Goal: Task Accomplishment & Management: Manage account settings

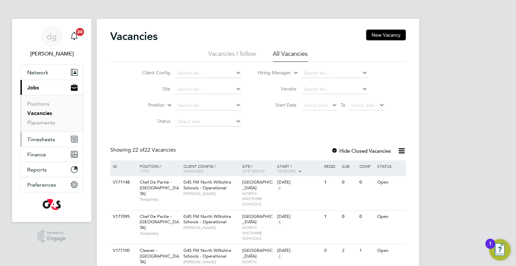
click at [44, 136] on span "Timesheets" at bounding box center [41, 139] width 28 height 6
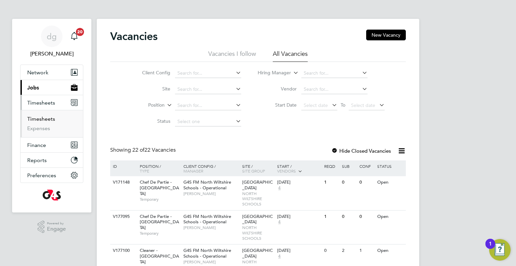
click at [44, 119] on link "Timesheets" at bounding box center [41, 119] width 28 height 6
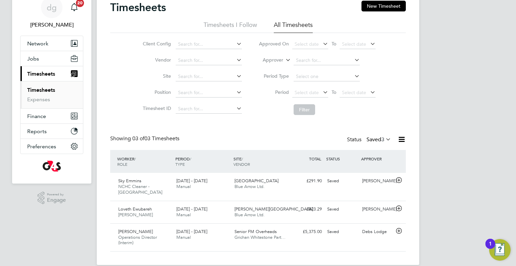
scroll to position [33, 0]
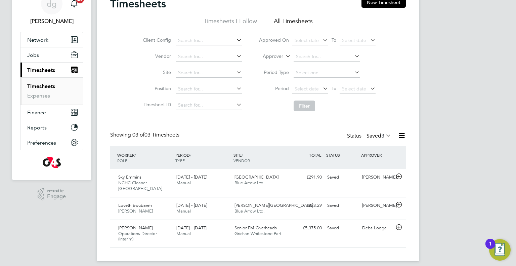
click at [382, 134] on span "3" at bounding box center [382, 135] width 3 height 7
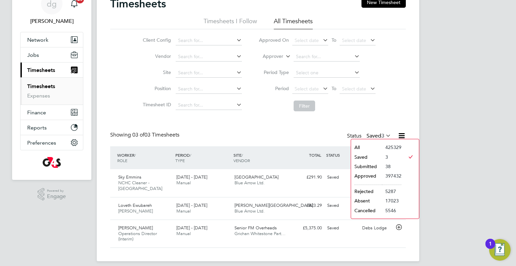
click at [374, 165] on li "Submitted" at bounding box center [366, 166] width 31 height 9
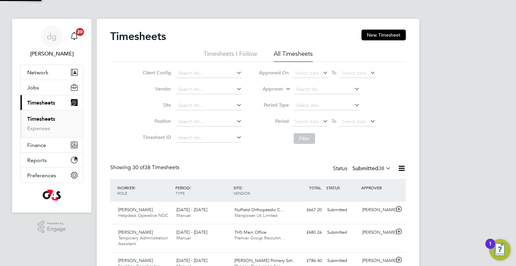
scroll to position [3, 3]
click at [186, 72] on input at bounding box center [209, 73] width 66 height 9
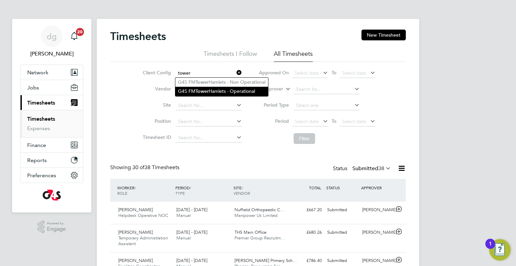
click at [188, 89] on li "G4S FM Tower Hamlets - Operational" at bounding box center [221, 91] width 93 height 9
type input "G4S FM [GEOGRAPHIC_DATA] - Operational"
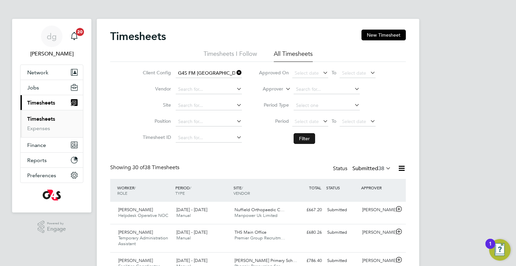
click at [299, 140] on button "Filter" at bounding box center [305, 138] width 22 height 11
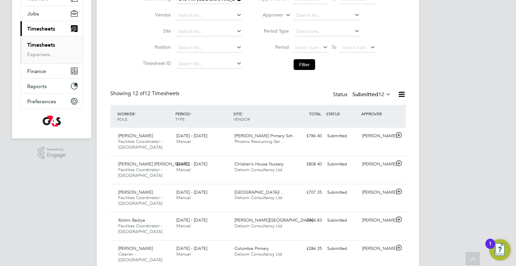
click at [372, 92] on label "Submitted 12" at bounding box center [371, 94] width 39 height 7
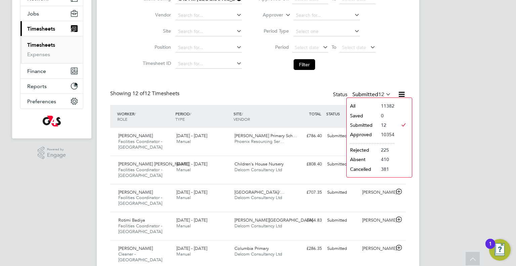
click at [302, 90] on div "Showing 12 of 12 Timesheets Status Submitted 12" at bounding box center [258, 97] width 296 height 15
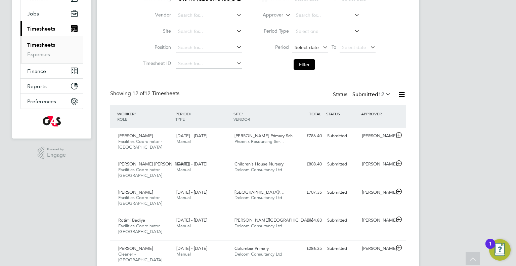
click at [307, 49] on span "Select date" at bounding box center [307, 47] width 24 height 6
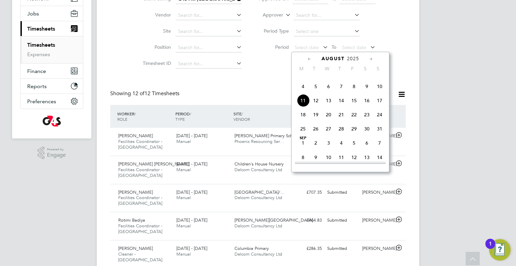
click at [303, 93] on span "4" at bounding box center [303, 86] width 13 height 13
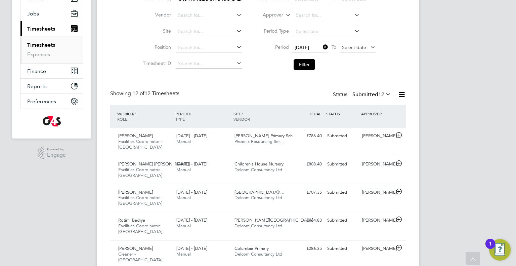
click at [346, 46] on span "Select date" at bounding box center [354, 47] width 24 height 6
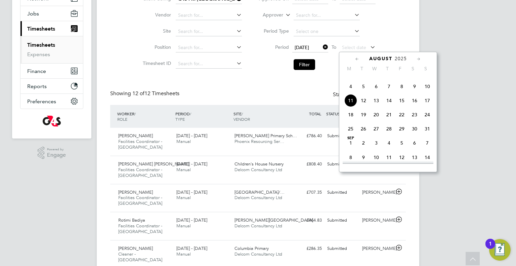
click at [427, 93] on span "10" at bounding box center [427, 86] width 13 height 13
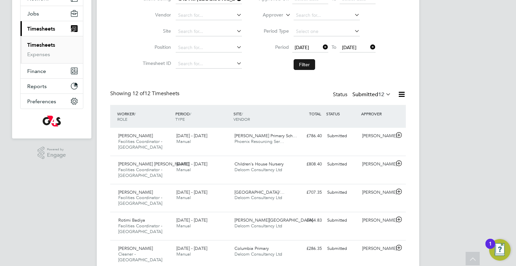
click at [303, 68] on button "Filter" at bounding box center [305, 64] width 22 height 11
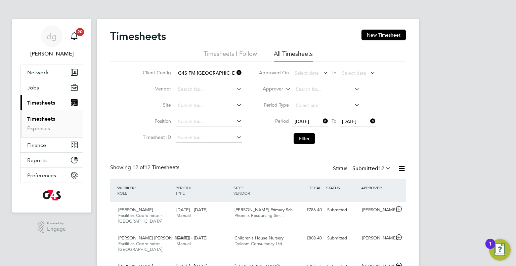
click at [235, 73] on icon at bounding box center [235, 72] width 0 height 9
click at [227, 73] on input at bounding box center [209, 73] width 66 height 9
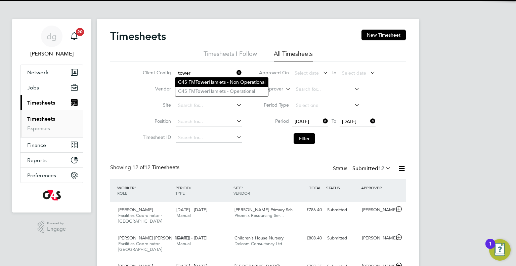
click at [236, 83] on li "G4S FM Tower Hamlets - Non Operational" at bounding box center [221, 82] width 93 height 9
type input "G4S FM Tower Hamlets - Non Operational"
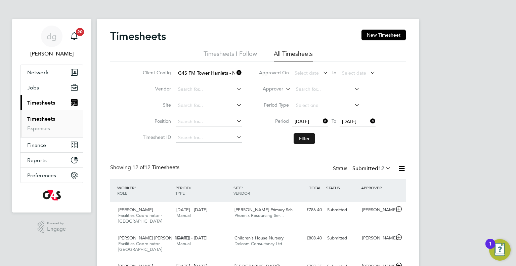
click at [298, 139] on button "Filter" at bounding box center [305, 138] width 22 height 11
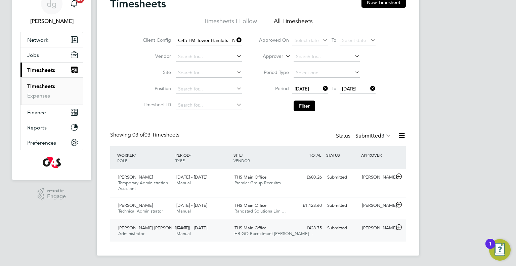
click at [228, 222] on div "4 - 10 Aug 2025 Manual" at bounding box center [203, 230] width 58 height 17
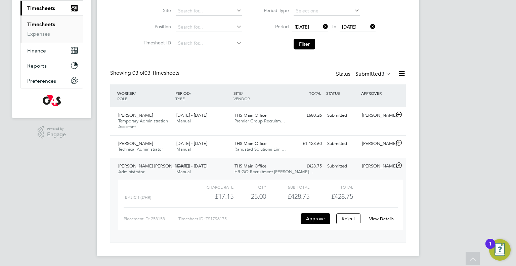
click at [376, 219] on link "View Details" at bounding box center [381, 219] width 25 height 6
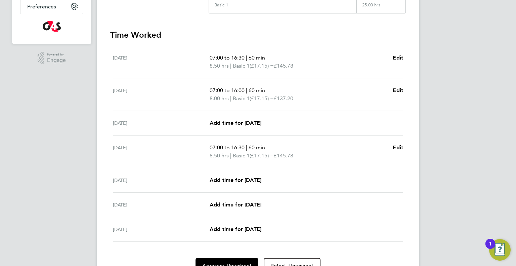
scroll to position [169, 0]
click at [247, 177] on span "Add time for Fri 08 Aug" at bounding box center [236, 179] width 52 height 6
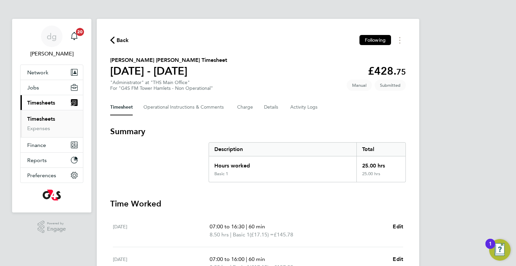
select select "60"
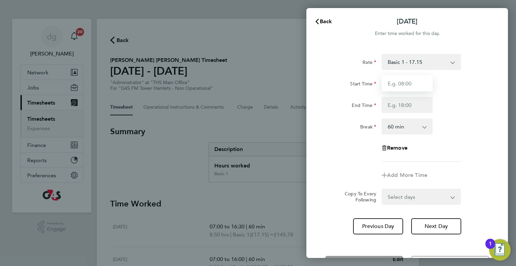
click at [422, 85] on input "Start Time" at bounding box center [407, 83] width 51 height 16
type input "07:00"
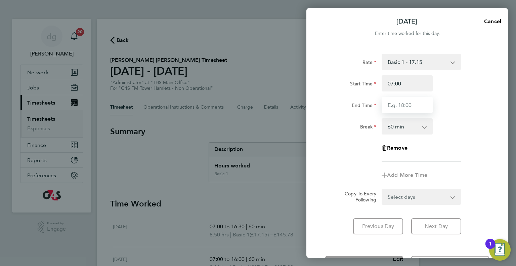
click at [410, 104] on input "End Time" at bounding box center [407, 105] width 51 height 16
type input "16:00"
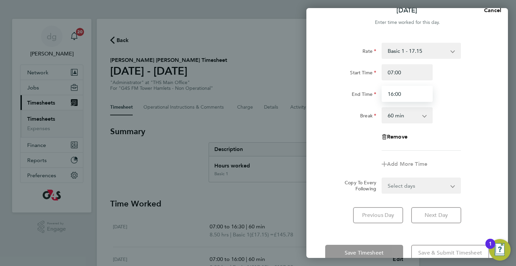
scroll to position [27, 0]
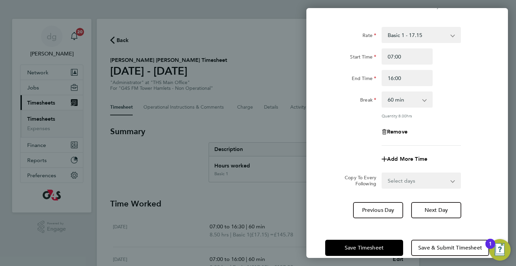
click at [324, 200] on div "Rate Basic 1 - 17.15 Start Time 07:00 End Time 16:00 Break 0 min 15 min 30 min …" at bounding box center [407, 122] width 202 height 207
click at [354, 250] on span "Save Timesheet" at bounding box center [364, 247] width 39 height 7
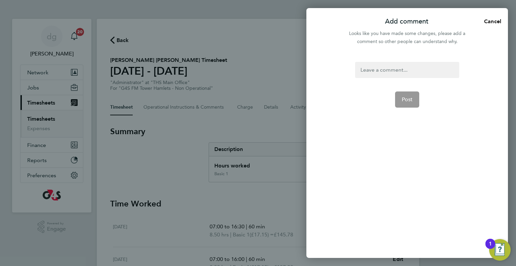
click at [370, 69] on div at bounding box center [407, 70] width 104 height 16
click at [365, 73] on div at bounding box center [407, 70] width 104 height 16
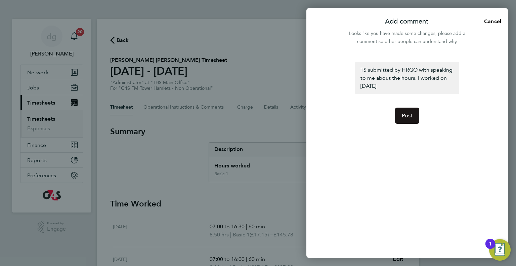
click at [416, 114] on button "Post" at bounding box center [407, 116] width 25 height 16
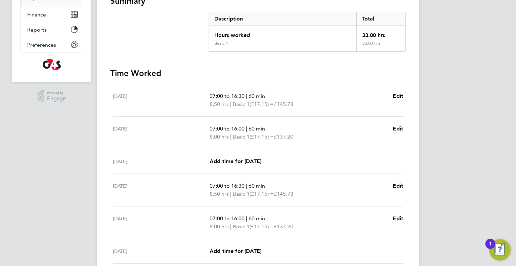
scroll to position [96, 0]
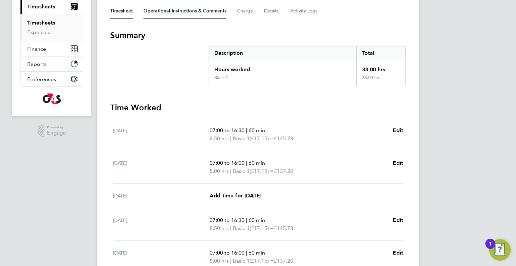
click at [172, 15] on Comments-tab "Operational Instructions & Comments" at bounding box center [184, 11] width 83 height 16
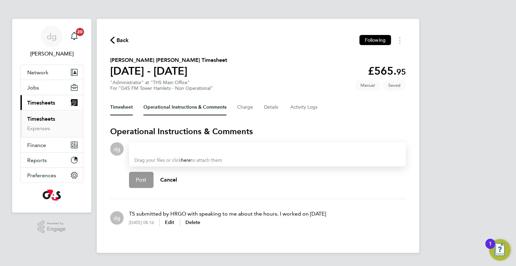
click at [124, 106] on button "Timesheet" at bounding box center [121, 107] width 23 height 16
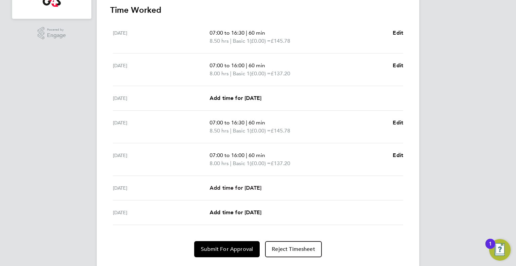
scroll to position [196, 0]
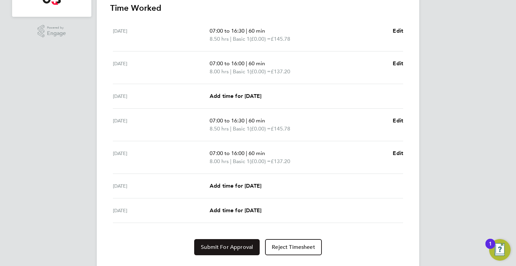
click at [219, 244] on span "Submit For Approval" at bounding box center [227, 247] width 52 height 7
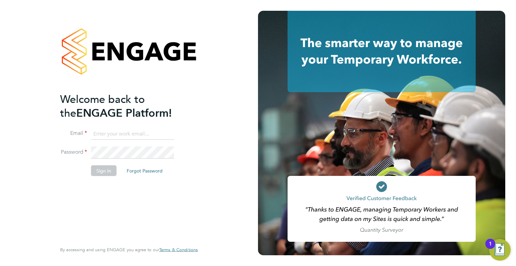
type input "Dharmisha.gohil@uk.g4s.com"
click at [104, 172] on button "Sign In" at bounding box center [104, 170] width 26 height 11
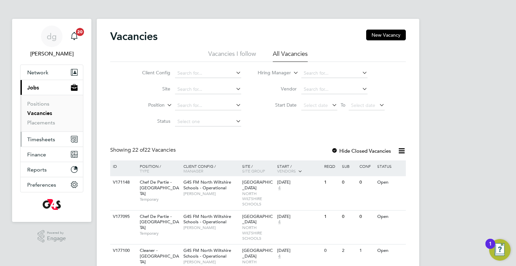
click at [40, 142] on span "Timesheets" at bounding box center [41, 139] width 28 height 6
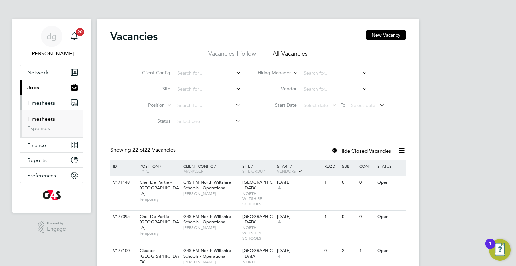
click at [43, 116] on link "Timesheets" at bounding box center [41, 119] width 28 height 6
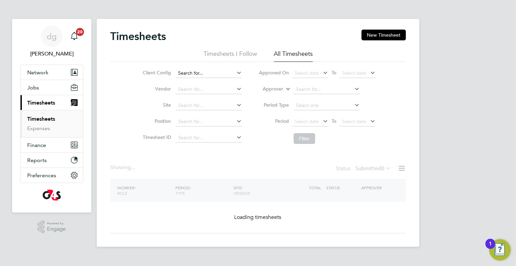
click at [197, 71] on input at bounding box center [209, 73] width 66 height 9
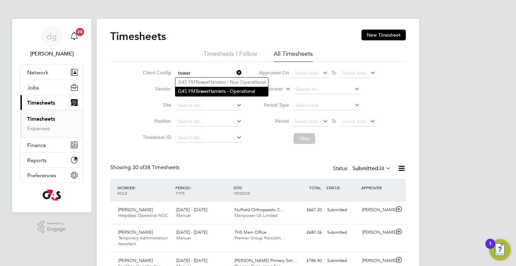
click at [209, 89] on b "Tower" at bounding box center [202, 91] width 13 height 6
type input "G4S FM Tower Hamlets - Operational"
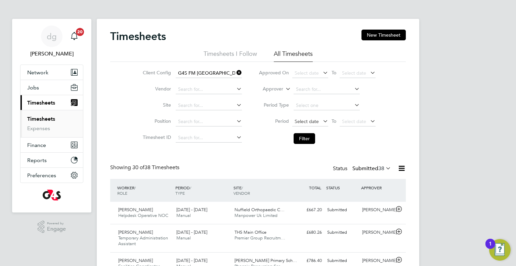
click at [318, 123] on span "Select date" at bounding box center [310, 121] width 36 height 9
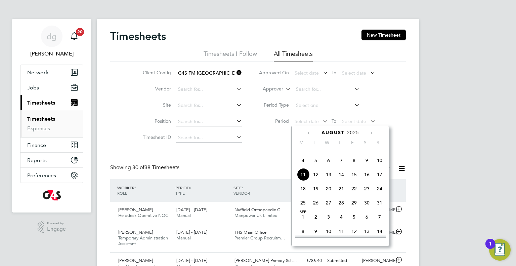
click at [300, 167] on span "4" at bounding box center [303, 160] width 13 height 13
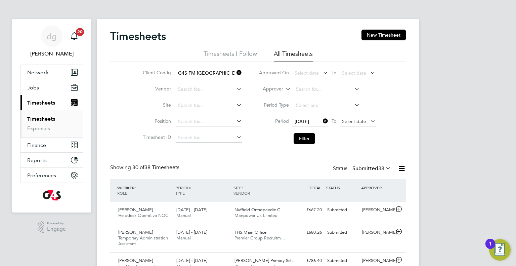
click at [355, 122] on span "Select date" at bounding box center [354, 121] width 24 height 6
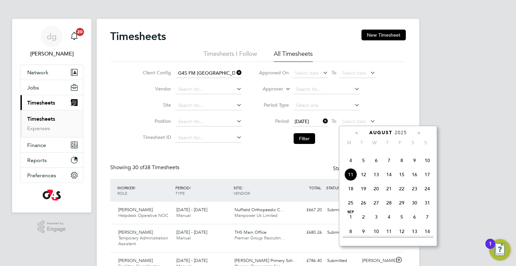
click at [429, 167] on span "10" at bounding box center [427, 160] width 13 height 13
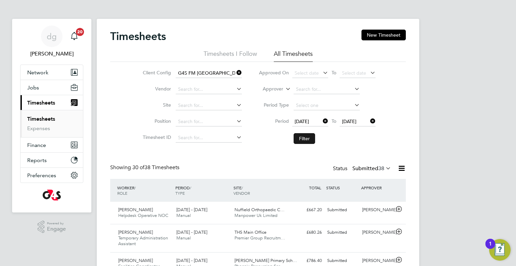
click at [308, 143] on button "Filter" at bounding box center [305, 138] width 22 height 11
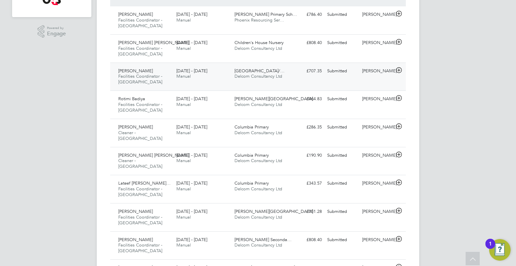
click at [276, 76] on span "Delcom Consultancy Ltd" at bounding box center [258, 76] width 48 height 6
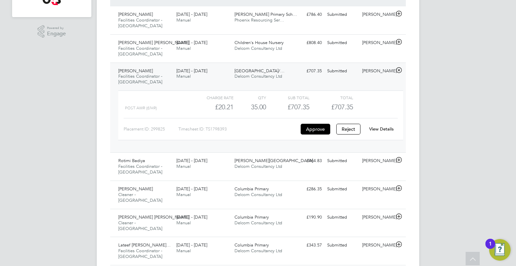
click at [384, 127] on link "View Details" at bounding box center [381, 129] width 25 height 6
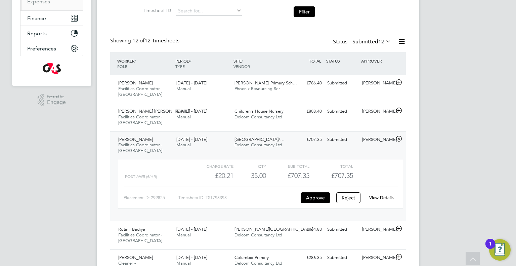
scroll to position [96, 0]
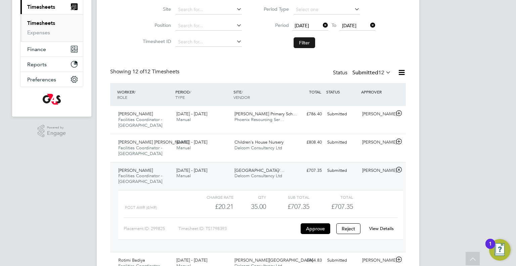
click at [307, 44] on button "Filter" at bounding box center [305, 42] width 22 height 11
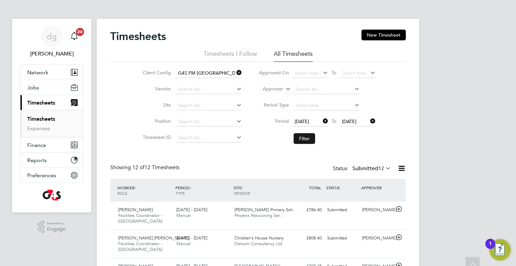
scroll to position [3, 3]
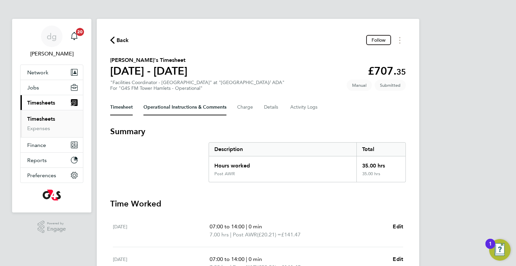
click at [179, 109] on Comments-tab "Operational Instructions & Comments" at bounding box center [184, 107] width 83 height 16
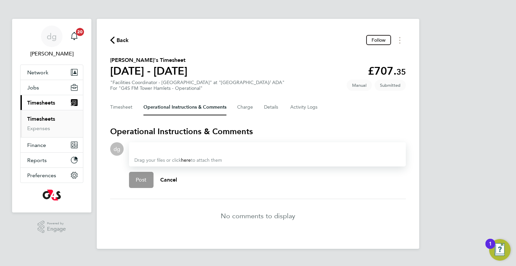
click at [150, 151] on div at bounding box center [267, 149] width 266 height 8
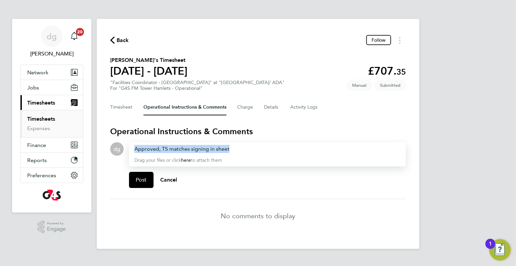
drag, startPoint x: 234, startPoint y: 148, endPoint x: 126, endPoint y: 153, distance: 108.3
click at [126, 153] on div "Drop your files here Supported files: JPG, JPEG, PNG, GIF or PDF Approved, TS m…" at bounding box center [265, 167] width 282 height 51
copy div "Approved, TS matches signing in sheet"
click at [137, 170] on div "Post Cancel" at bounding box center [267, 179] width 277 height 27
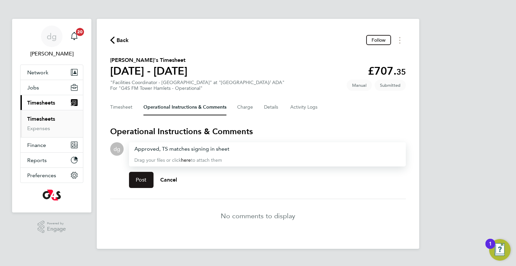
click at [137, 174] on button "Post" at bounding box center [141, 180] width 25 height 16
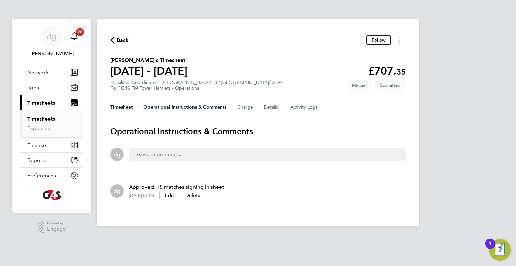
click at [127, 105] on button "Timesheet" at bounding box center [121, 107] width 23 height 16
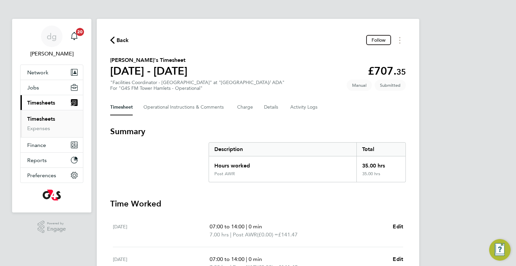
scroll to position [218, 0]
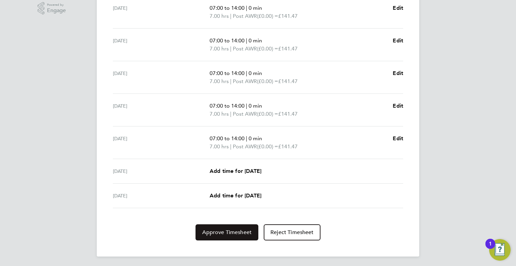
click at [214, 234] on button "Approve Timesheet" at bounding box center [227, 232] width 63 height 16
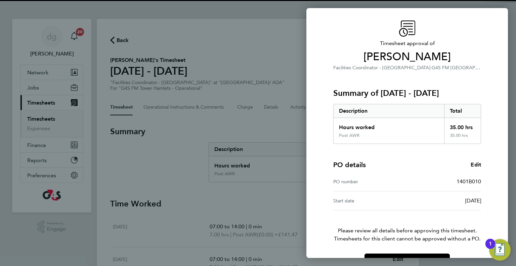
scroll to position [36, 0]
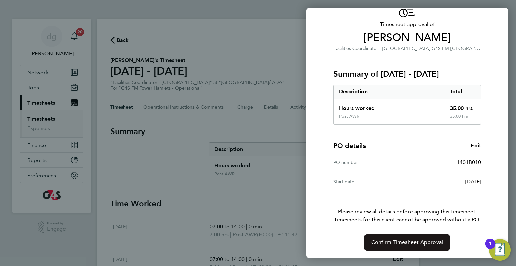
click at [396, 243] on span "Confirm Timesheet Approval" at bounding box center [407, 242] width 72 height 7
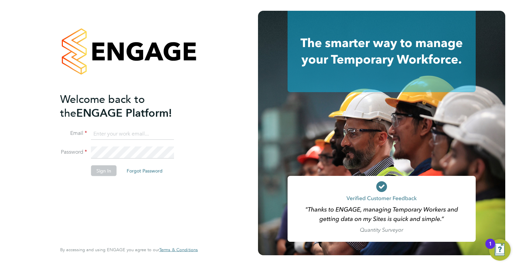
type input "[PERSON_NAME][EMAIL_ADDRESS][PERSON_NAME][DOMAIN_NAME]"
click at [103, 170] on button "Sign In" at bounding box center [104, 170] width 26 height 11
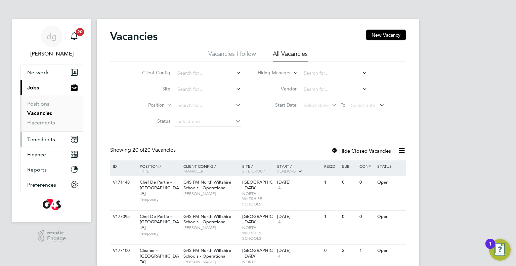
click at [39, 137] on span "Timesheets" at bounding box center [41, 139] width 28 height 6
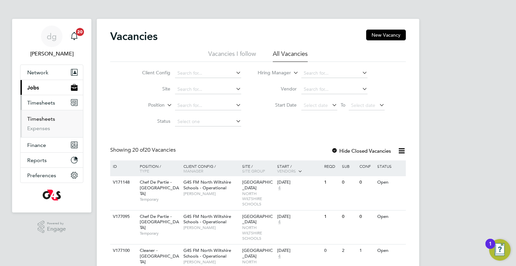
click at [40, 116] on link "Timesheets" at bounding box center [41, 119] width 28 height 6
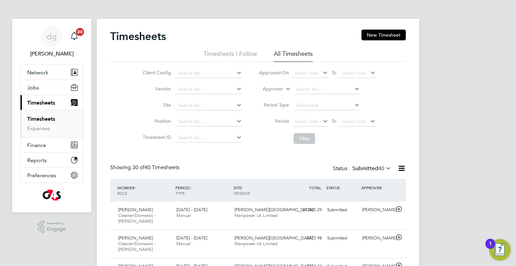
click at [49, 119] on link "Timesheets" at bounding box center [41, 119] width 28 height 6
click at [195, 72] on input at bounding box center [209, 73] width 66 height 9
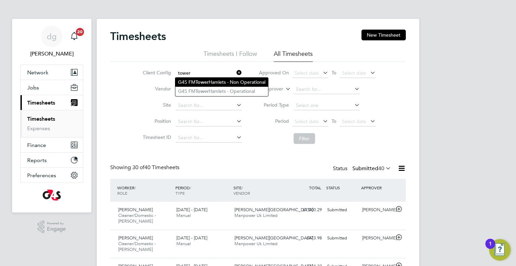
click at [213, 81] on li "G4S FM Tower Hamlets - Non Operational" at bounding box center [221, 82] width 93 height 9
type input "G4S FM Tower Hamlets - Non Operational"
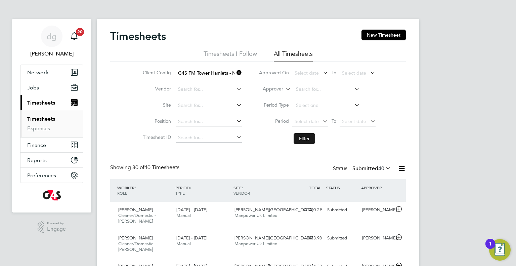
click at [308, 133] on button "Filter" at bounding box center [305, 138] width 22 height 11
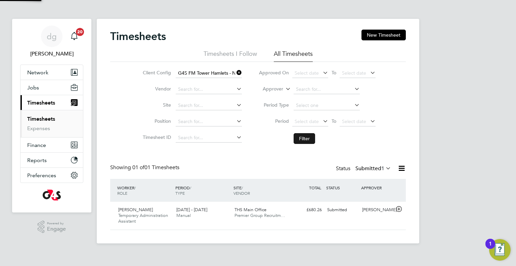
scroll to position [17, 58]
click at [374, 167] on label "Submitted 1" at bounding box center [373, 168] width 36 height 7
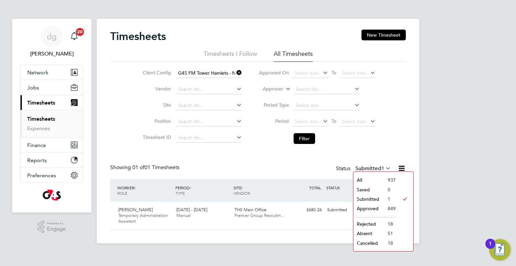
click at [371, 195] on li "Submitted" at bounding box center [368, 198] width 31 height 9
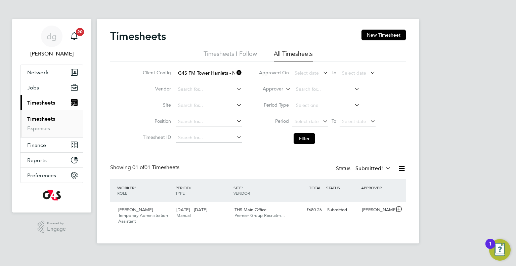
click at [372, 167] on label "Submitted 1" at bounding box center [373, 168] width 36 height 7
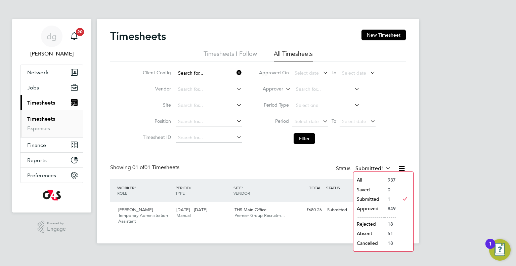
click at [215, 73] on input at bounding box center [209, 73] width 66 height 9
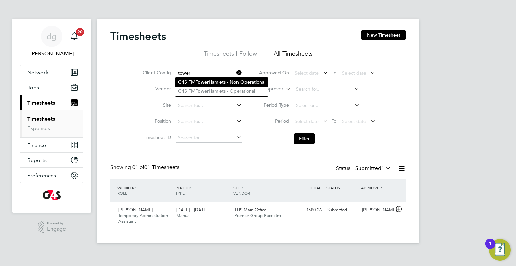
click at [224, 82] on li "G4S FM Tower Hamlets - Non Operational" at bounding box center [221, 82] width 93 height 9
type input "G4S FM Tower Hamlets - Non Operational"
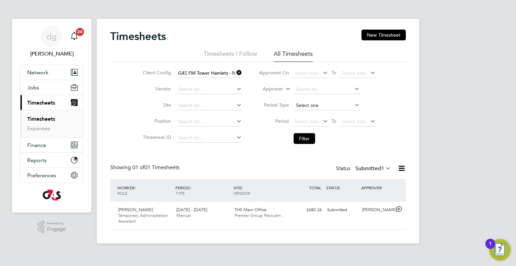
click at [301, 109] on input at bounding box center [327, 105] width 66 height 9
click at [278, 114] on li "Period Select date To Select date" at bounding box center [317, 122] width 134 height 16
click at [293, 118] on span "Select date" at bounding box center [310, 121] width 36 height 9
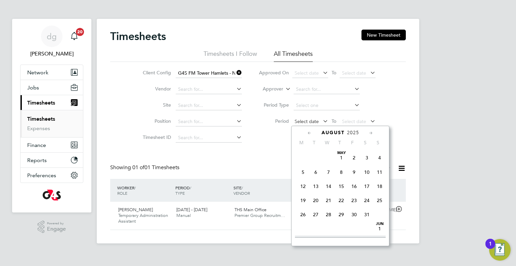
scroll to position [239, 0]
click at [303, 167] on span "4" at bounding box center [303, 160] width 13 height 13
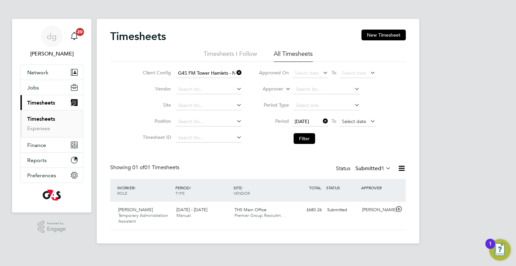
click at [360, 123] on span "Select date" at bounding box center [354, 121] width 24 height 6
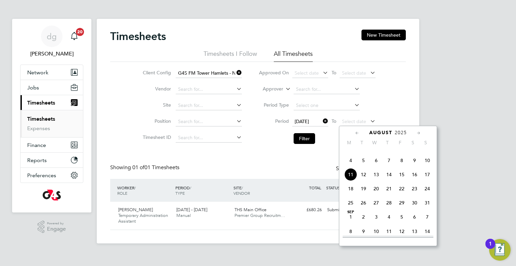
click at [425, 167] on span "10" at bounding box center [427, 160] width 13 height 13
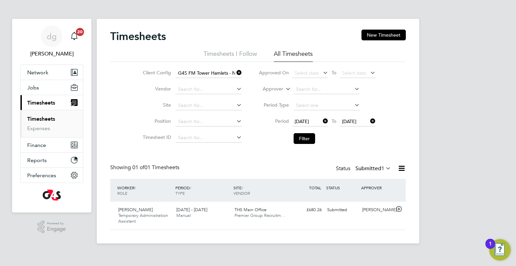
click at [293, 133] on li "Filter" at bounding box center [317, 138] width 134 height 17
click at [297, 136] on button "Filter" at bounding box center [305, 138] width 22 height 11
click at [377, 168] on label "Submitted 1" at bounding box center [373, 168] width 36 height 7
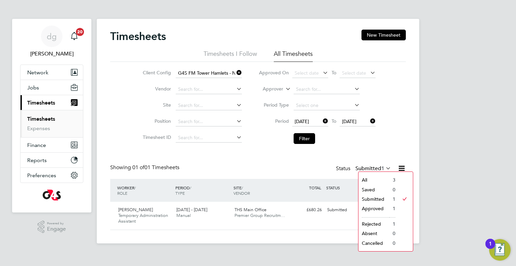
click at [370, 207] on li "Approved" at bounding box center [373, 208] width 31 height 9
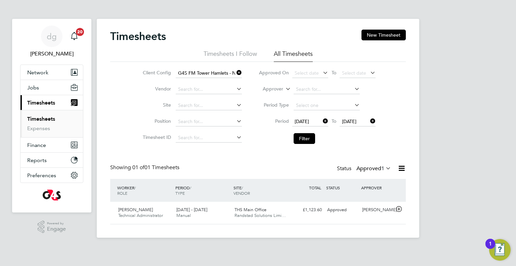
click at [371, 169] on label "Approved 1" at bounding box center [373, 168] width 35 height 7
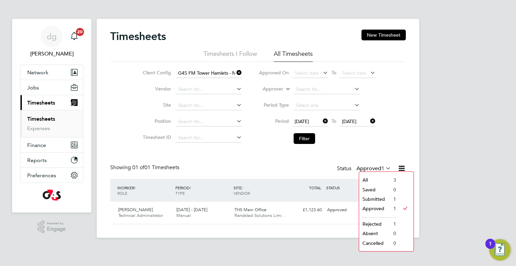
click at [374, 222] on li "Rejected" at bounding box center [374, 223] width 31 height 9
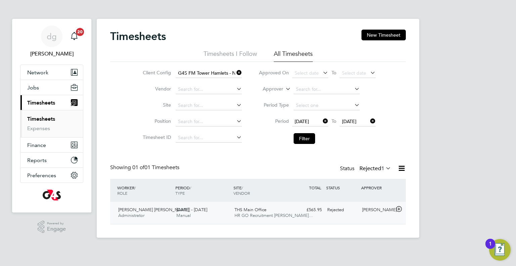
click at [329, 213] on div "Rejected" at bounding box center [342, 209] width 35 height 11
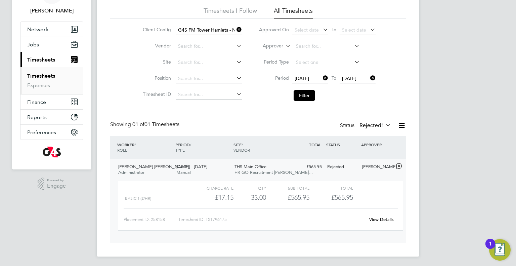
scroll to position [44, 0]
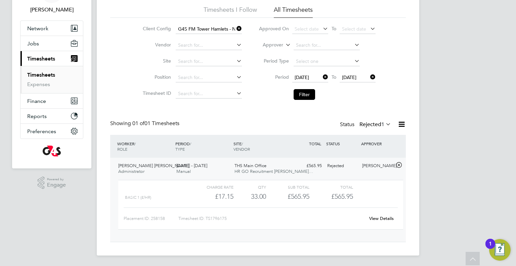
click at [377, 219] on link "View Details" at bounding box center [381, 218] width 25 height 6
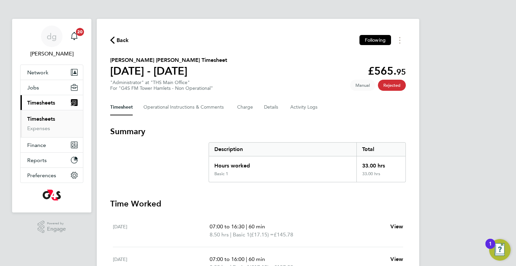
click at [31, 121] on link "Timesheets" at bounding box center [41, 119] width 28 height 6
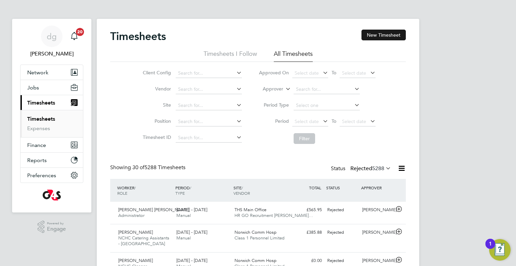
click at [400, 31] on button "New Timesheet" at bounding box center [383, 35] width 44 height 11
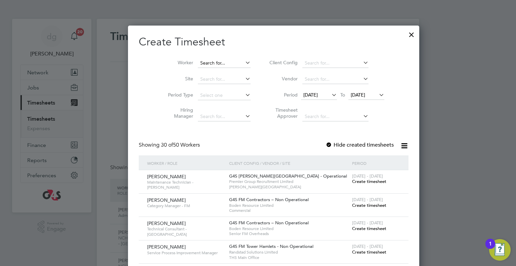
click at [198, 63] on input at bounding box center [224, 62] width 53 height 9
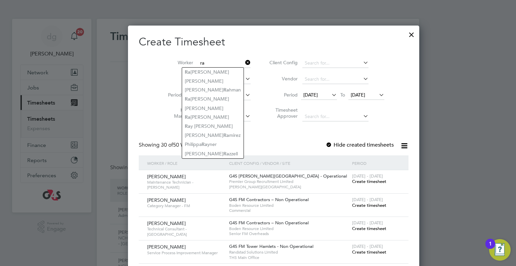
type input "r"
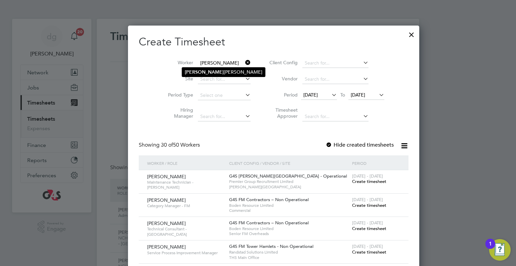
click at [195, 72] on b "[PERSON_NAME]" at bounding box center [204, 72] width 39 height 6
type input "[PERSON_NAME] [PERSON_NAME]"
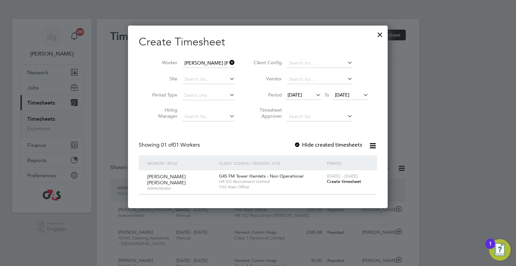
click at [290, 95] on span "[DATE]" at bounding box center [295, 95] width 14 height 6
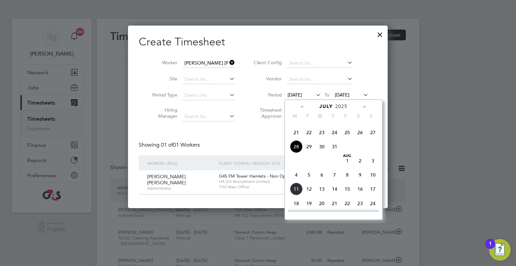
click at [297, 181] on span "4" at bounding box center [296, 174] width 13 height 13
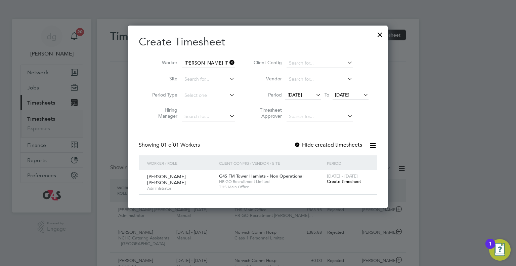
click at [346, 181] on span "Create timesheet" at bounding box center [344, 181] width 34 height 6
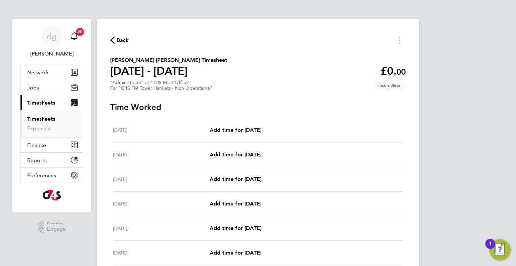
click at [261, 129] on span "Add time for [DATE]" at bounding box center [236, 130] width 52 height 6
select select "60"
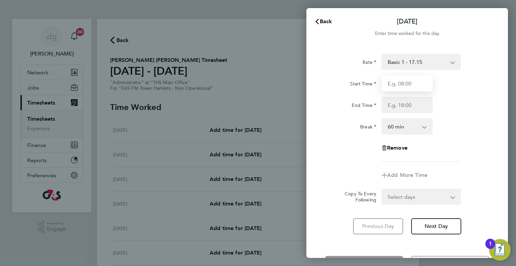
click at [392, 80] on input "Start Time" at bounding box center [407, 83] width 51 height 16
type input "07:00"
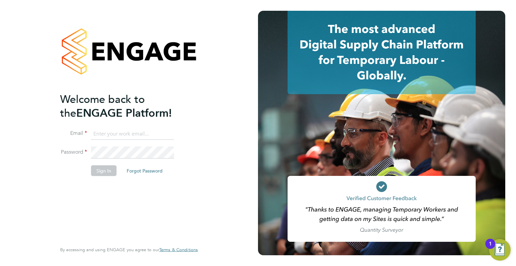
type input "[PERSON_NAME][EMAIL_ADDRESS][PERSON_NAME][DOMAIN_NAME]"
click at [101, 169] on button "Sign In" at bounding box center [104, 170] width 26 height 11
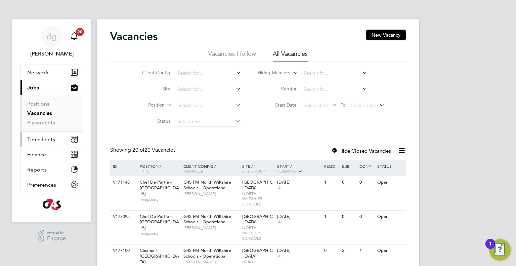
click at [32, 137] on span "Timesheets" at bounding box center [41, 139] width 28 height 6
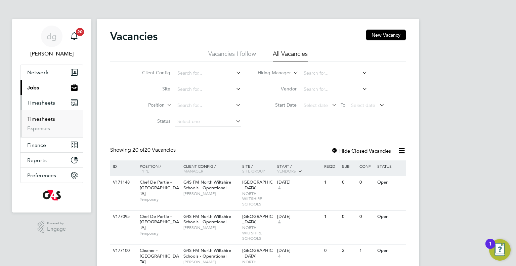
click at [43, 118] on link "Timesheets" at bounding box center [41, 119] width 28 height 6
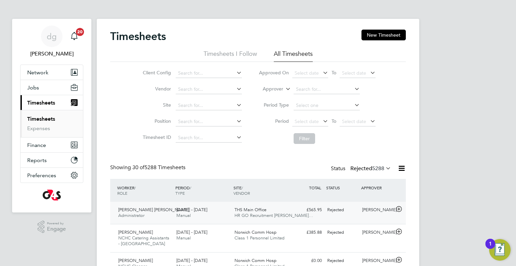
click at [226, 212] on div "[DATE] - [DATE] Manual" at bounding box center [203, 212] width 58 height 17
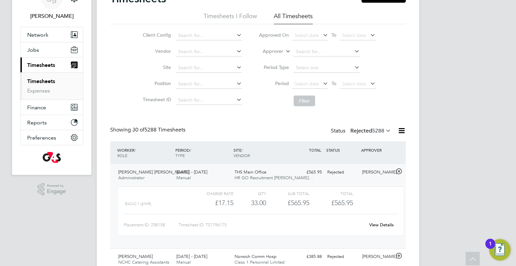
click at [373, 131] on span "5288" at bounding box center [378, 130] width 12 height 7
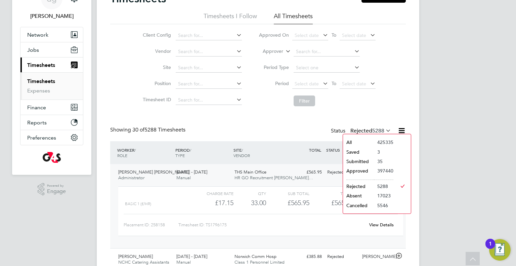
click at [363, 163] on li "Submitted" at bounding box center [358, 161] width 31 height 9
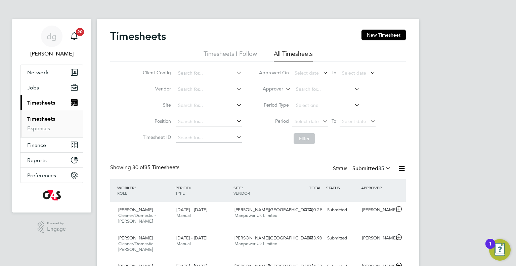
click at [363, 168] on label "Submitted 35" at bounding box center [371, 168] width 39 height 7
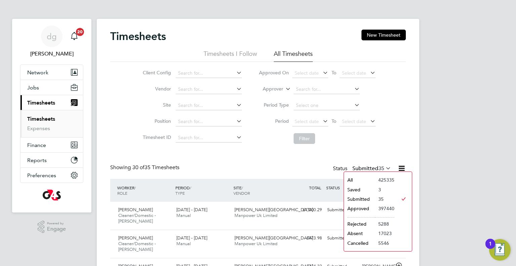
click at [363, 188] on li "Saved" at bounding box center [359, 189] width 31 height 9
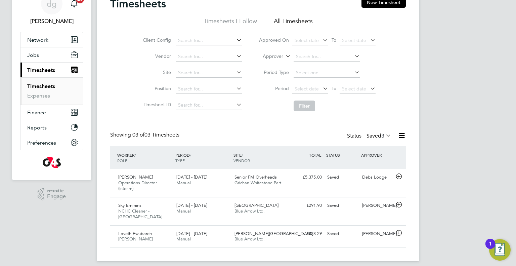
click at [381, 134] on span "3" at bounding box center [382, 135] width 3 height 7
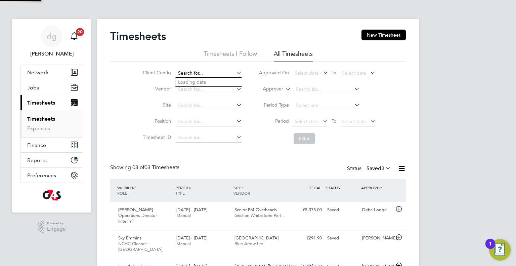
click at [197, 69] on input at bounding box center [209, 73] width 66 height 9
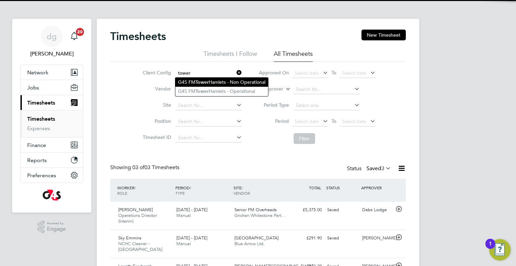
click at [213, 82] on li "G4S FM Tower Hamlets - Non Operational" at bounding box center [221, 82] width 93 height 9
type input "G4S FM Tower Hamlets - Non Operational"
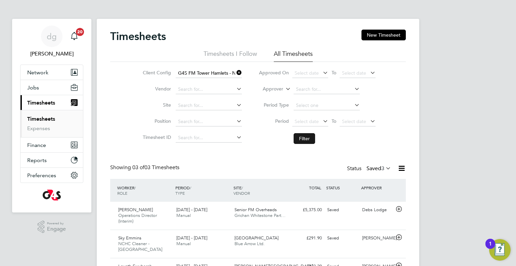
click at [309, 137] on button "Filter" at bounding box center [305, 138] width 22 height 11
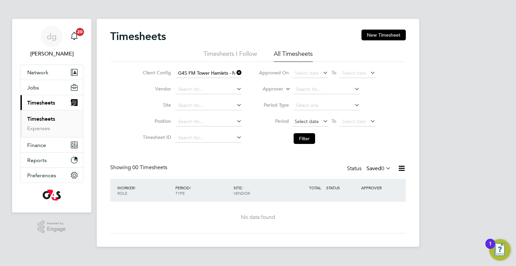
click at [301, 118] on span "Select date" at bounding box center [310, 121] width 36 height 9
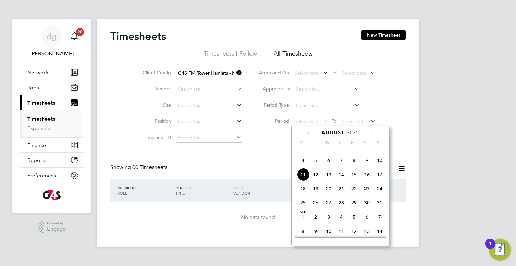
click at [305, 167] on span "4" at bounding box center [303, 160] width 13 height 13
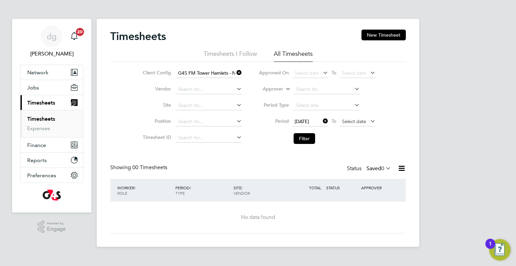
click at [365, 124] on span "Select date" at bounding box center [358, 121] width 36 height 9
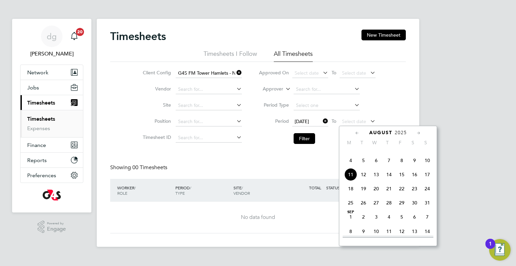
click at [428, 167] on span "10" at bounding box center [427, 160] width 13 height 13
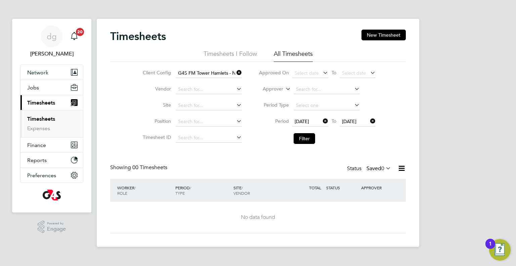
click at [321, 138] on li "Filter" at bounding box center [317, 138] width 134 height 17
click at [306, 139] on button "Filter" at bounding box center [305, 138] width 22 height 11
click at [372, 172] on div "Status Saved 0" at bounding box center [369, 168] width 45 height 9
click at [371, 168] on label "Saved 0" at bounding box center [379, 168] width 25 height 7
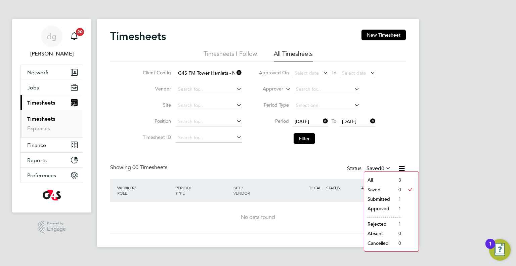
click at [367, 198] on li "Submitted" at bounding box center [379, 198] width 31 height 9
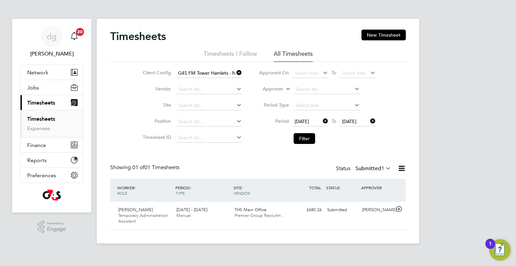
click at [377, 169] on label "Submitted 1" at bounding box center [373, 168] width 36 height 7
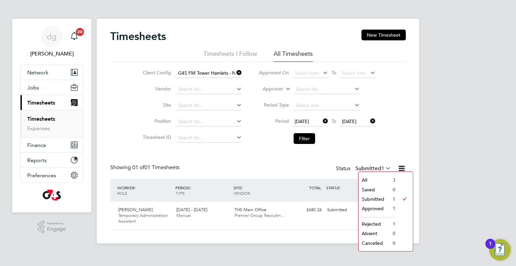
click at [374, 222] on li "Rejected" at bounding box center [373, 223] width 31 height 9
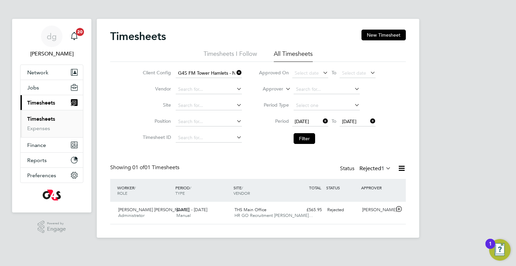
click at [369, 169] on label "Rejected 1" at bounding box center [375, 168] width 32 height 7
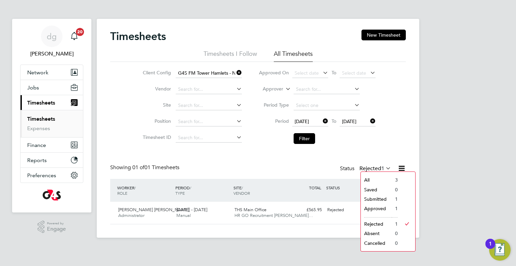
click at [380, 210] on li "Approved" at bounding box center [376, 208] width 31 height 9
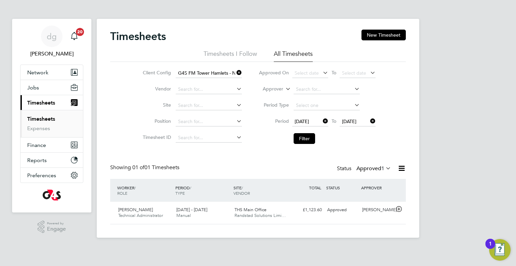
click at [375, 168] on label "Approved 1" at bounding box center [373, 168] width 35 height 7
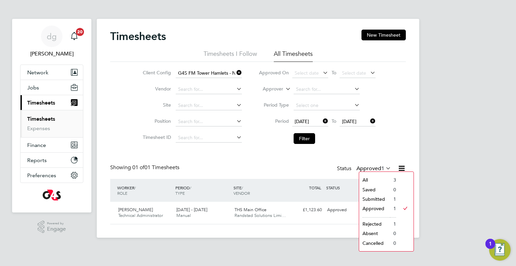
click at [375, 177] on li "All" at bounding box center [374, 179] width 31 height 9
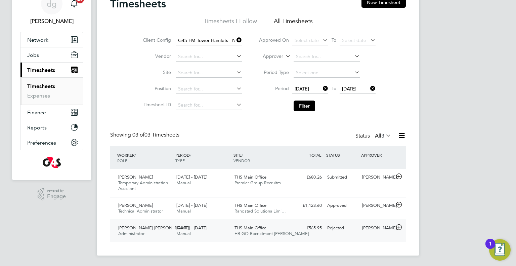
click at [300, 229] on div "£565.95 Rejected" at bounding box center [307, 227] width 35 height 11
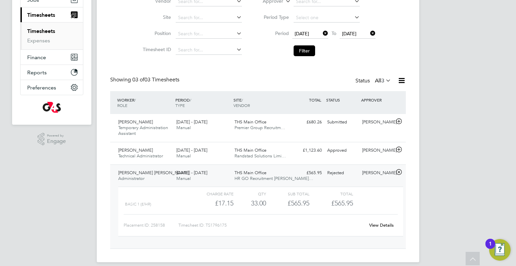
click at [198, 173] on span "4 - 10 Aug 2025" at bounding box center [191, 173] width 31 height 6
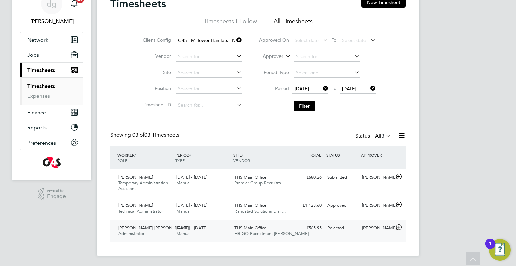
click at [128, 230] on span "Administrator" at bounding box center [131, 233] width 26 height 6
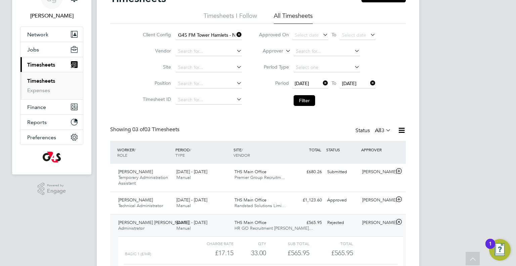
click at [316, 223] on div "£565.95 Rejected" at bounding box center [307, 222] width 35 height 11
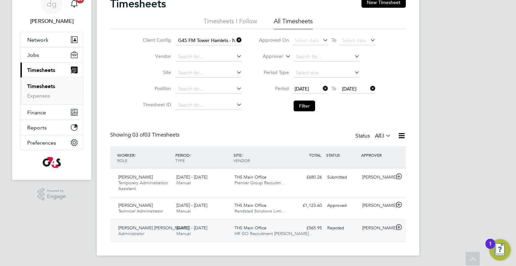
click at [316, 223] on div "£565.95 Rejected" at bounding box center [307, 227] width 35 height 11
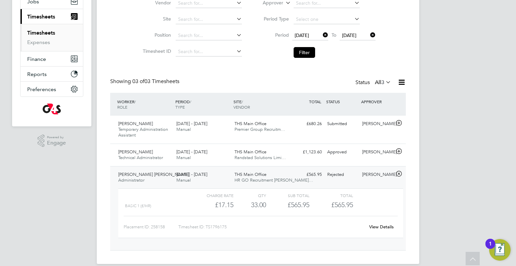
click at [382, 79] on span "3" at bounding box center [382, 82] width 3 height 7
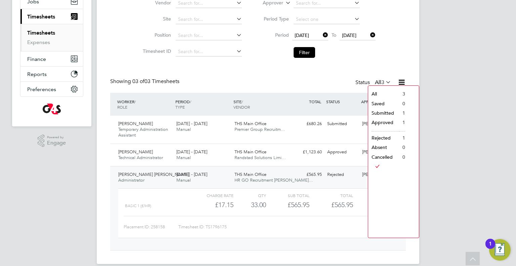
click at [378, 103] on li "Saved" at bounding box center [383, 103] width 31 height 9
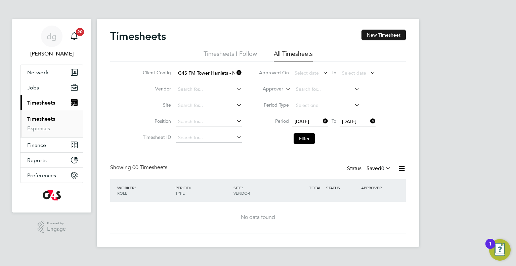
click at [373, 37] on button "New Timesheet" at bounding box center [383, 35] width 44 height 11
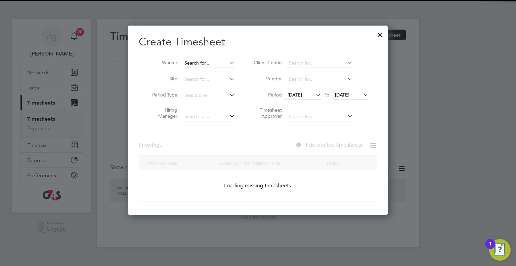
click at [188, 61] on input at bounding box center [208, 62] width 53 height 9
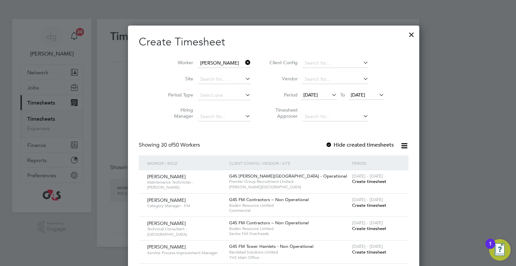
click at [186, 72] on b "Dharmisha" at bounding box center [204, 72] width 39 height 6
type input "[PERSON_NAME] [PERSON_NAME]"
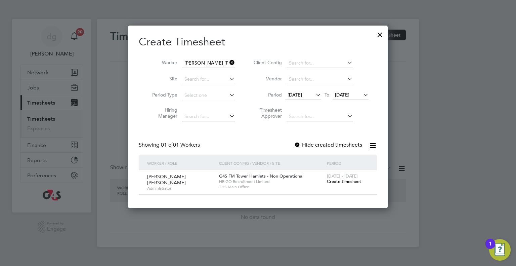
click at [299, 93] on span "[DATE]" at bounding box center [295, 95] width 14 height 6
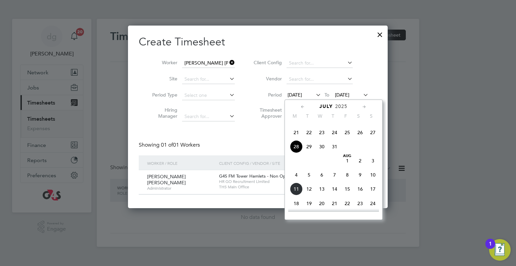
click at [295, 181] on span "4" at bounding box center [296, 174] width 13 height 13
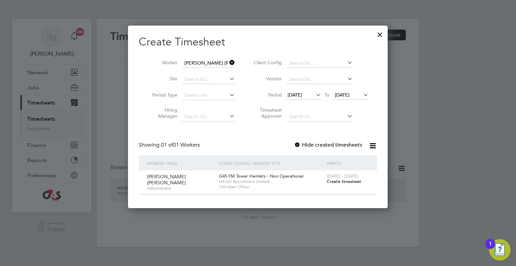
click at [351, 181] on span "Create timesheet" at bounding box center [344, 181] width 34 height 6
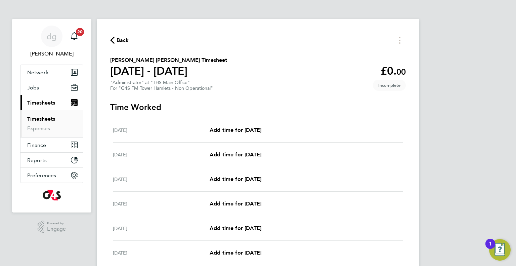
click at [249, 125] on div "Mon 04 Aug Add time for Mon 04 Aug Add time for Mon 04 Aug" at bounding box center [258, 130] width 290 height 25
click at [248, 131] on span "Add time for Mon 04 Aug" at bounding box center [236, 130] width 52 height 6
select select "60"
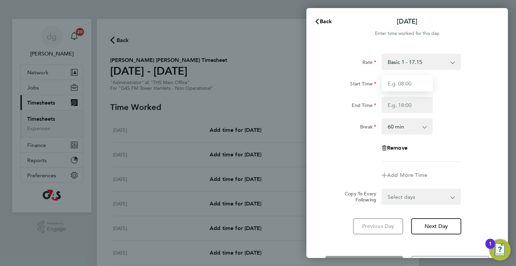
click at [385, 83] on input "Start Time" at bounding box center [407, 83] width 51 height 16
type input "07:00"
click at [406, 104] on input "End Time" at bounding box center [407, 105] width 51 height 16
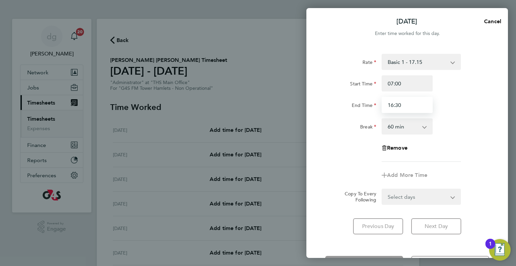
type input "16:30"
click at [452, 129] on div "Break 0 min 15 min 30 min 45 min 60 min 75 min 90 min" at bounding box center [407, 126] width 169 height 16
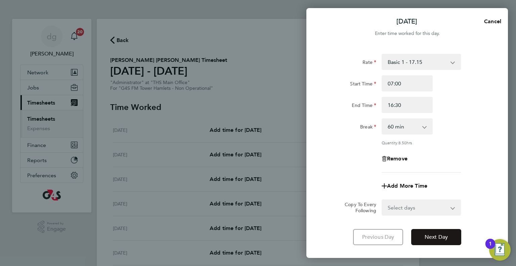
click at [427, 232] on button "Next Day" at bounding box center [436, 237] width 50 height 16
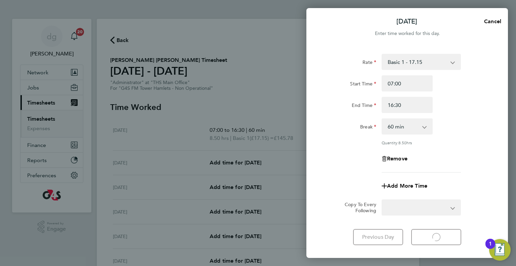
select select "60"
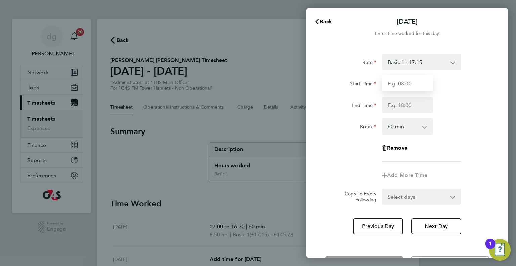
click at [424, 81] on input "Start Time" at bounding box center [407, 83] width 51 height 16
type input "07:00"
click at [421, 103] on input "End Time" at bounding box center [407, 105] width 51 height 16
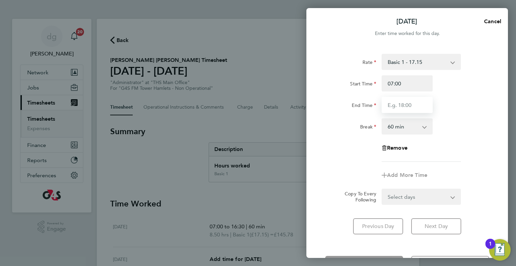
type input "16:00"
click at [464, 120] on div "Break 0 min 15 min 30 min 45 min 60 min 75 min 90 min" at bounding box center [407, 126] width 169 height 16
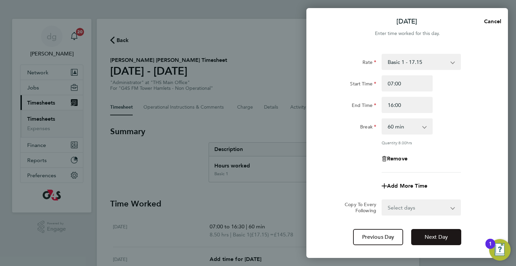
click at [435, 243] on button "Next Day" at bounding box center [436, 237] width 50 height 16
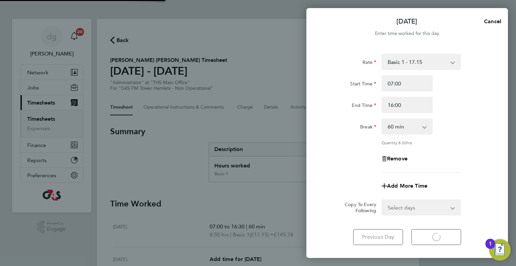
select select "60"
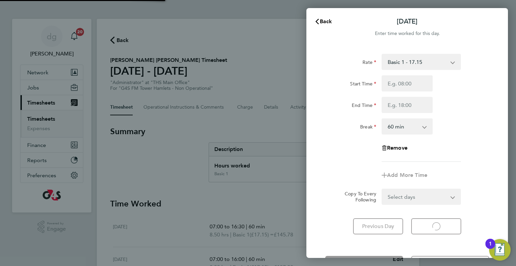
select select "60"
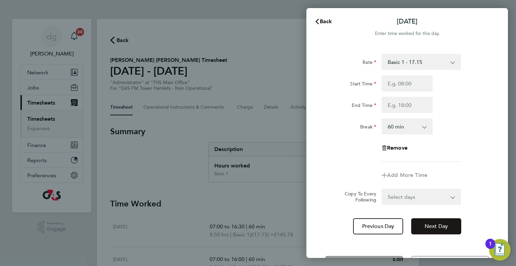
click at [432, 229] on span "Next Day" at bounding box center [436, 226] width 23 height 7
select select "60"
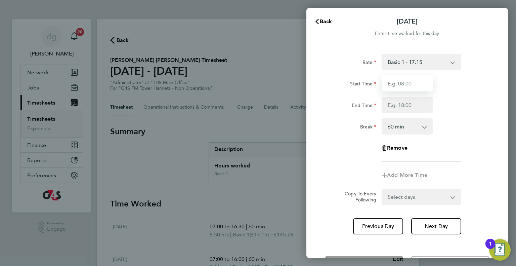
click at [404, 85] on input "Start Time" at bounding box center [407, 83] width 51 height 16
type input "07:00"
click at [407, 104] on input "End Time" at bounding box center [407, 105] width 51 height 16
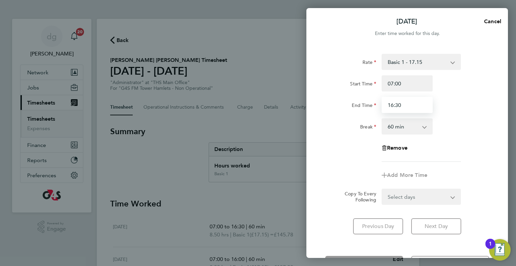
type input "16:30"
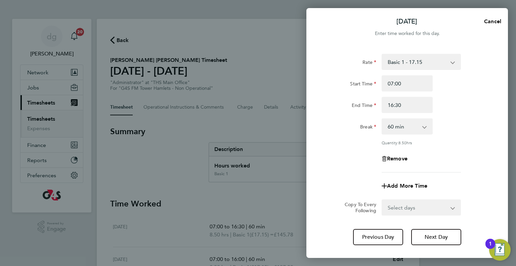
click at [457, 113] on div "End Time 16:30" at bounding box center [407, 105] width 169 height 16
click at [428, 235] on span "Next Day" at bounding box center [436, 236] width 23 height 7
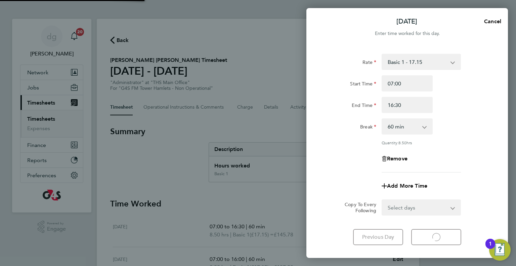
select select "60"
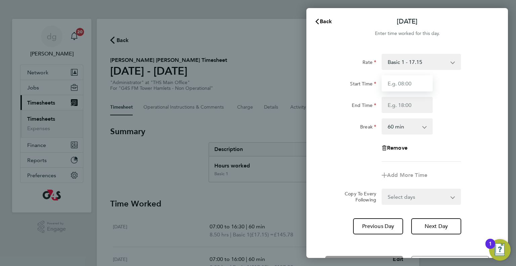
click at [422, 84] on input "Start Time" at bounding box center [407, 83] width 51 height 16
type input "07:00"
click at [418, 109] on input "End Time" at bounding box center [407, 105] width 51 height 16
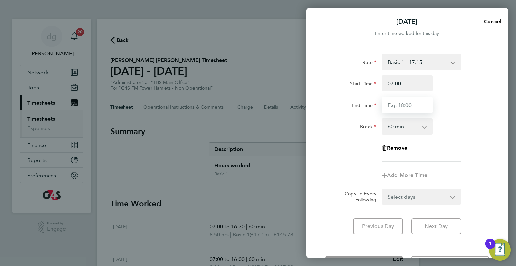
type input "16:00"
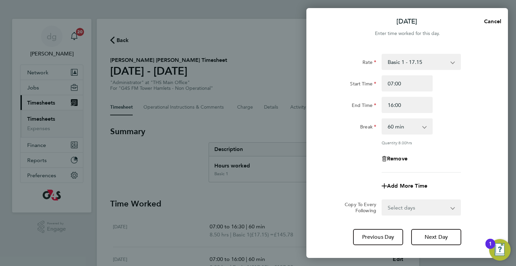
click at [459, 119] on div "Break 0 min 15 min 30 min 45 min 60 min 75 min 90 min" at bounding box center [407, 126] width 169 height 16
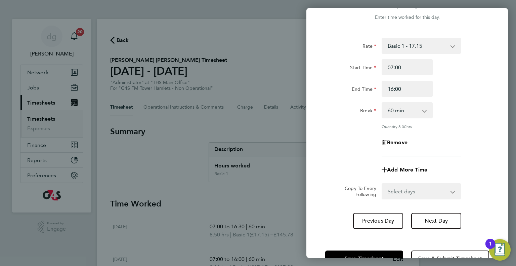
scroll to position [37, 0]
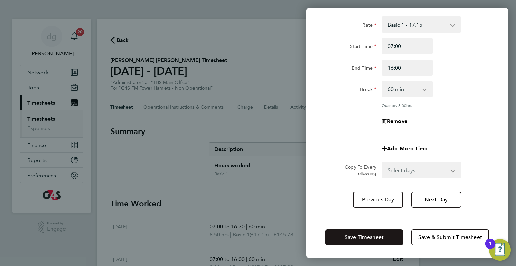
click at [376, 237] on span "Save Timesheet" at bounding box center [364, 237] width 39 height 7
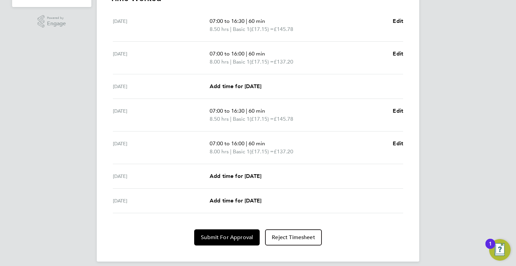
scroll to position [210, 0]
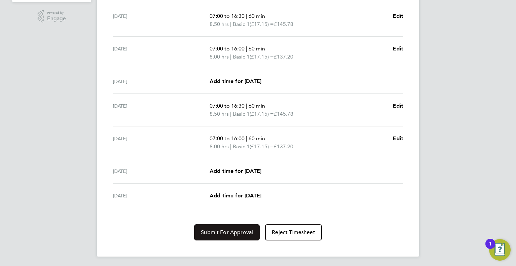
click at [202, 229] on span "Submit For Approval" at bounding box center [227, 232] width 52 height 7
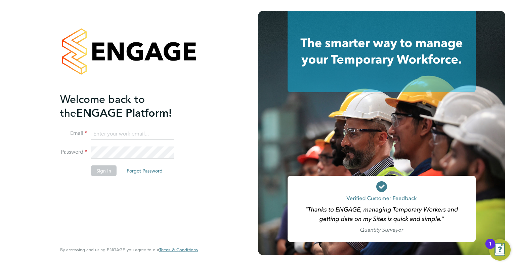
type input "[PERSON_NAME][EMAIL_ADDRESS][PERSON_NAME][DOMAIN_NAME]"
click at [109, 169] on button "Sign In" at bounding box center [104, 170] width 26 height 11
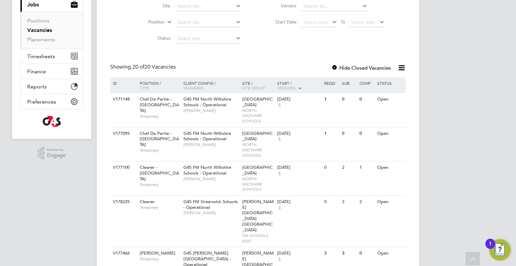
scroll to position [32, 0]
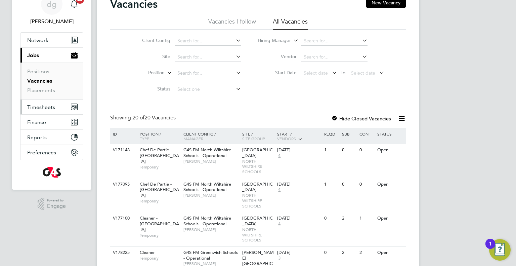
click at [51, 104] on span "Timesheets" at bounding box center [41, 107] width 28 height 6
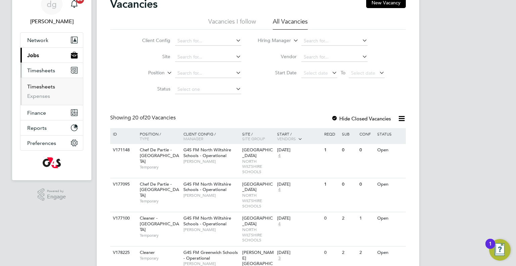
click at [51, 87] on link "Timesheets" at bounding box center [41, 86] width 28 height 6
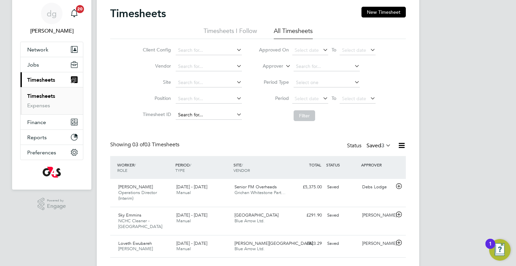
scroll to position [33, 0]
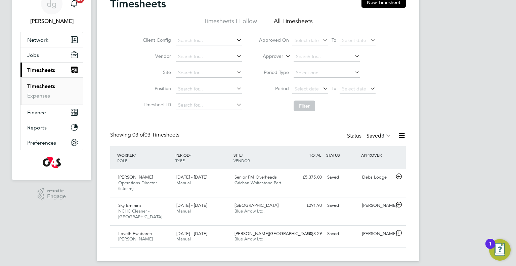
click at [374, 138] on label "Saved 3" at bounding box center [379, 135] width 25 height 7
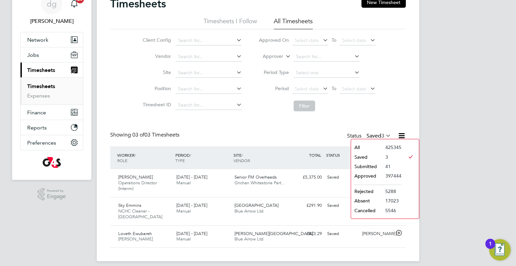
click at [377, 165] on li "Submitted" at bounding box center [366, 166] width 31 height 9
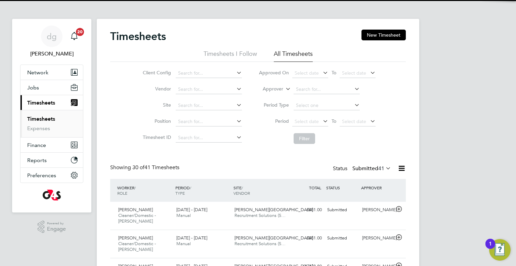
scroll to position [23, 58]
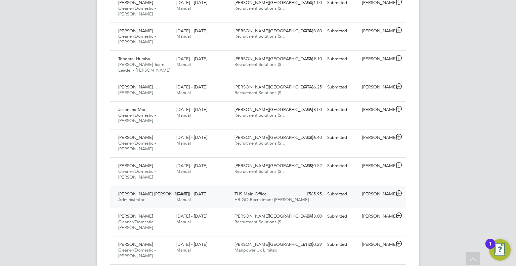
click at [293, 201] on div "Dharmisha Rajnikant Gohil Administrator 4 - 10 Aug 2025 4 - 10 Aug 2025 Manual …" at bounding box center [258, 196] width 296 height 23
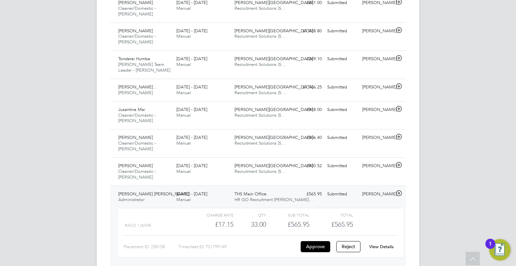
click at [373, 247] on link "View Details" at bounding box center [381, 247] width 25 height 6
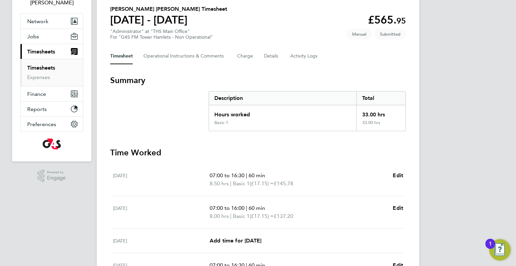
scroll to position [46, 0]
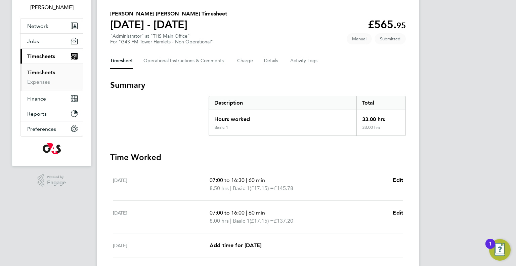
click at [30, 56] on span "Timesheets" at bounding box center [41, 56] width 28 height 6
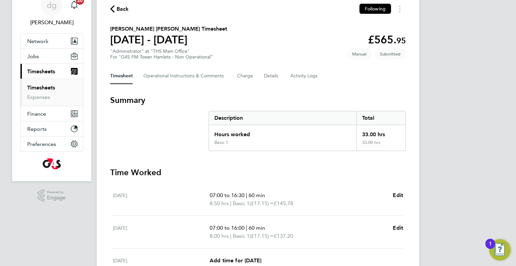
scroll to position [0, 0]
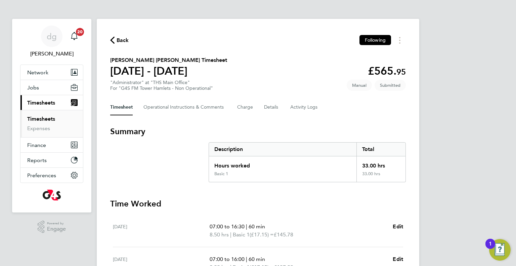
click at [39, 101] on span "Timesheets" at bounding box center [41, 102] width 28 height 6
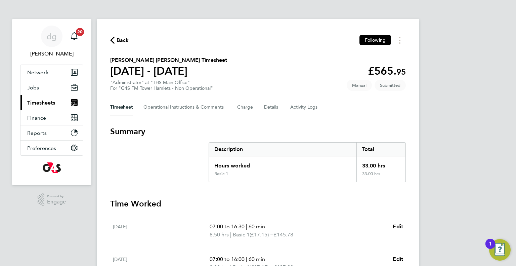
click at [39, 101] on span "Timesheets" at bounding box center [41, 102] width 28 height 6
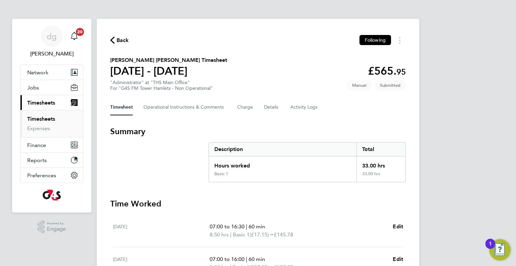
click at [39, 118] on link "Timesheets" at bounding box center [41, 119] width 28 height 6
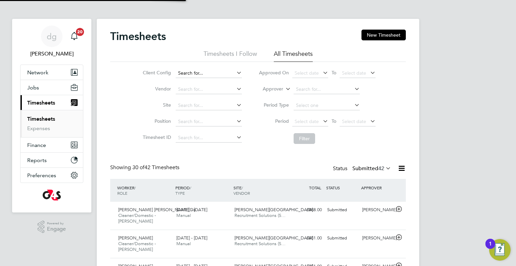
click at [195, 72] on input at bounding box center [209, 73] width 66 height 9
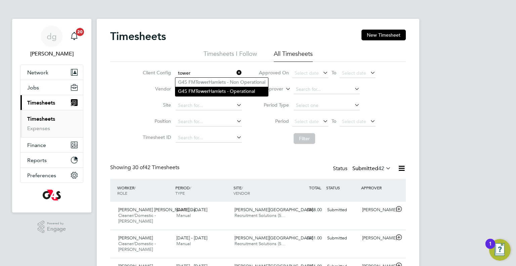
click at [204, 92] on b "Tower" at bounding box center [202, 91] width 13 height 6
type input "G4S FM Tower Hamlets - Operational"
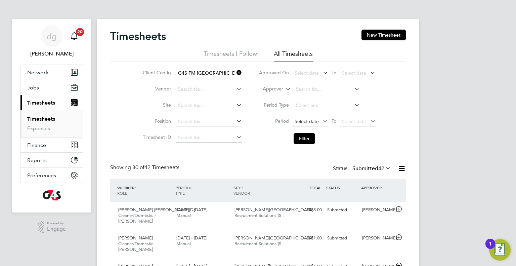
click at [302, 119] on span "Select date" at bounding box center [307, 121] width 24 height 6
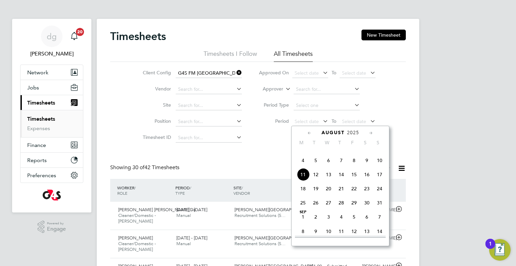
click at [302, 167] on span "4" at bounding box center [303, 160] width 13 height 13
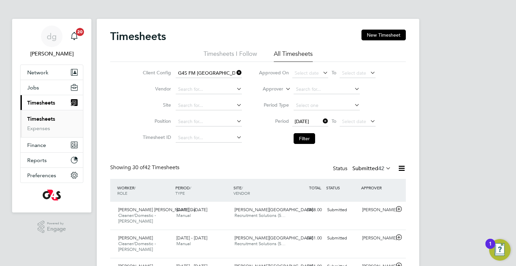
click at [369, 120] on icon at bounding box center [369, 120] width 0 height 9
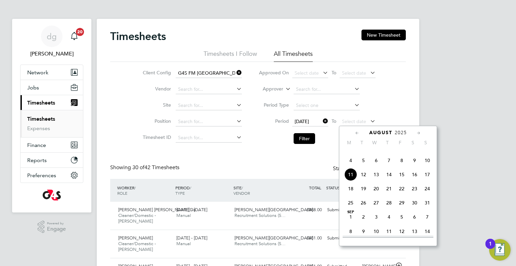
click at [427, 167] on span "10" at bounding box center [427, 160] width 13 height 13
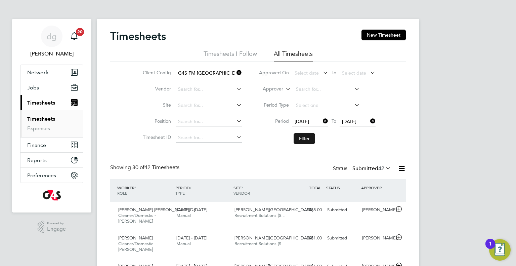
click at [312, 133] on button "Filter" at bounding box center [305, 138] width 22 height 11
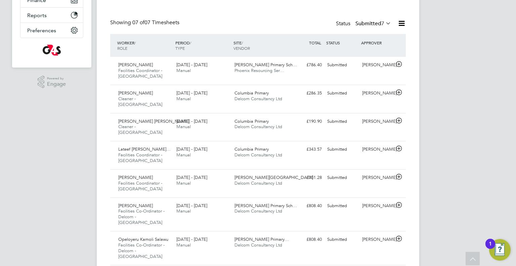
click at [381, 22] on span "7" at bounding box center [382, 23] width 3 height 7
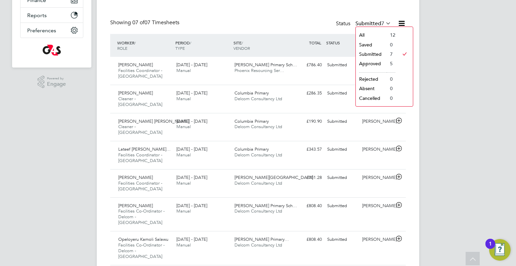
click at [381, 22] on span "7" at bounding box center [382, 23] width 3 height 7
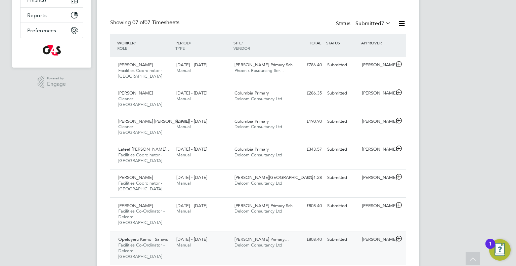
click at [204, 234] on div "[DATE] - [DATE] Manual" at bounding box center [203, 242] width 58 height 17
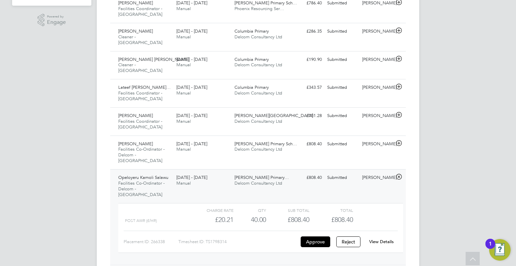
click at [371, 239] on link "View Details" at bounding box center [381, 242] width 25 height 6
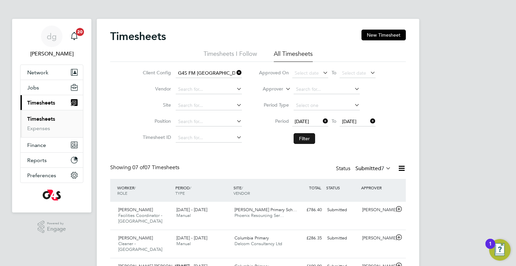
click at [298, 140] on button "Filter" at bounding box center [305, 138] width 22 height 11
click at [309, 136] on button "Filter" at bounding box center [305, 138] width 22 height 11
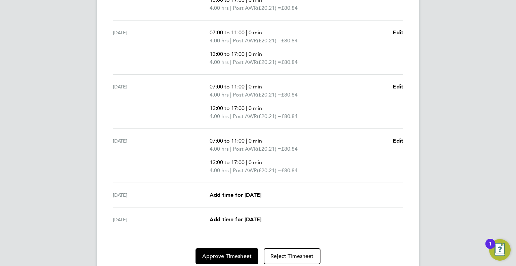
scroll to position [326, 0]
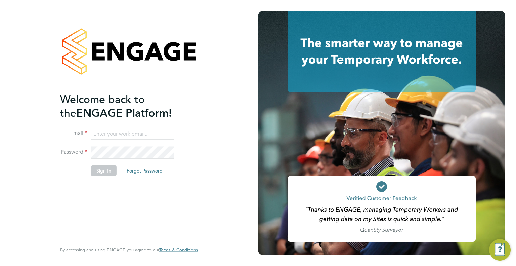
type input "[PERSON_NAME][EMAIL_ADDRESS][PERSON_NAME][DOMAIN_NAME]"
click at [107, 174] on button "Sign In" at bounding box center [104, 170] width 26 height 11
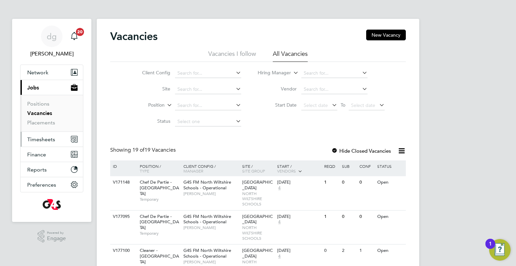
click at [48, 140] on span "Timesheets" at bounding box center [41, 139] width 28 height 6
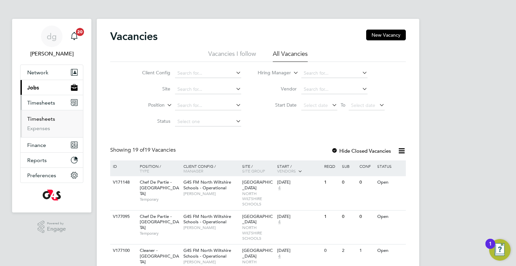
click at [47, 118] on link "Timesheets" at bounding box center [41, 119] width 28 height 6
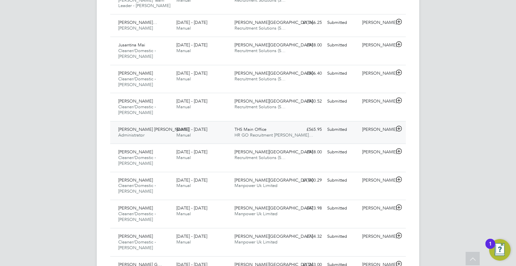
click at [208, 132] on div "[DATE] - [DATE] Manual" at bounding box center [203, 132] width 58 height 17
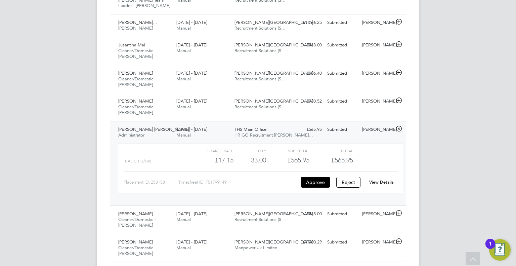
click at [367, 183] on div "View Details" at bounding box center [381, 182] width 33 height 11
click at [370, 182] on link "View Details" at bounding box center [381, 182] width 25 height 6
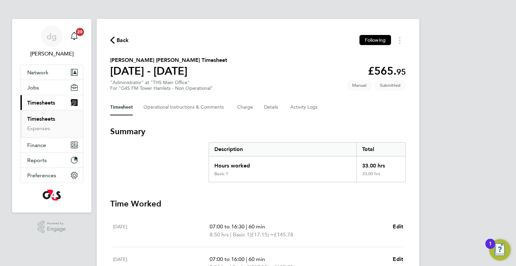
click at [261, 102] on div "Timesheet Operational Instructions & Comments Charge Details Activity Logs" at bounding box center [258, 107] width 296 height 16
click at [265, 105] on button "Details" at bounding box center [271, 107] width 15 height 16
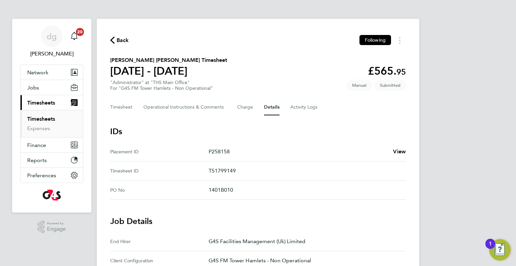
drag, startPoint x: 207, startPoint y: 168, endPoint x: 249, endPoint y: 168, distance: 42.0
click at [248, 168] on ID "Timesheet ID TS1799149" at bounding box center [258, 170] width 296 height 19
copy ID "TS1799149"
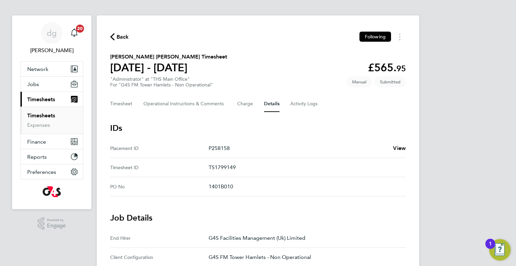
scroll to position [7, 0]
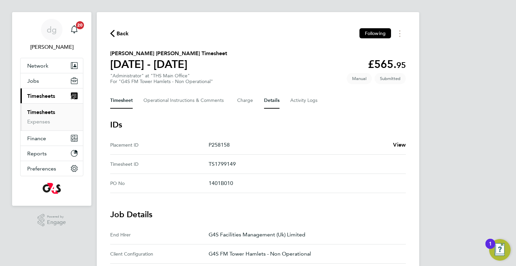
click at [130, 100] on button "Timesheet" at bounding box center [121, 100] width 23 height 16
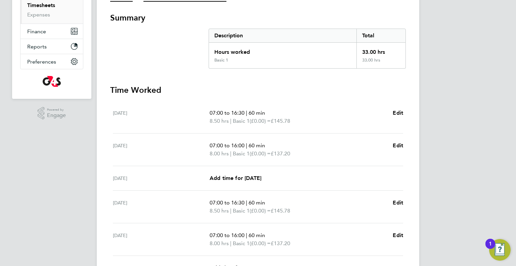
scroll to position [46, 0]
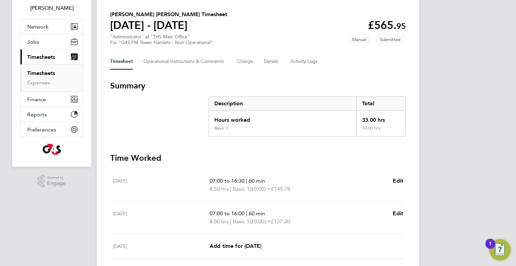
click at [263, 63] on div "Timesheet Operational Instructions & Comments Charge Details Activity Logs" at bounding box center [258, 61] width 296 height 16
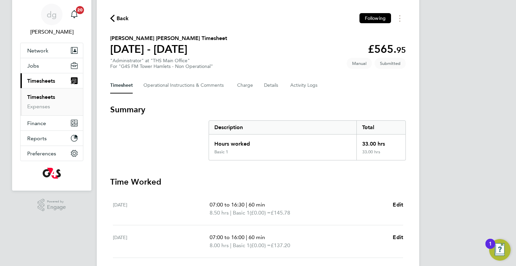
scroll to position [18, 0]
